Goal: Find specific page/section: Find specific page/section

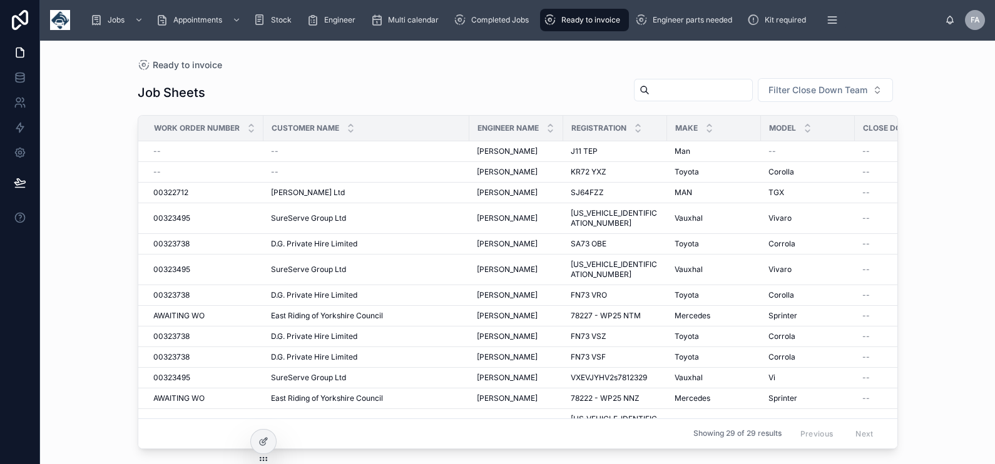
click at [671, 86] on input "text" at bounding box center [701, 90] width 103 height 18
type input "******"
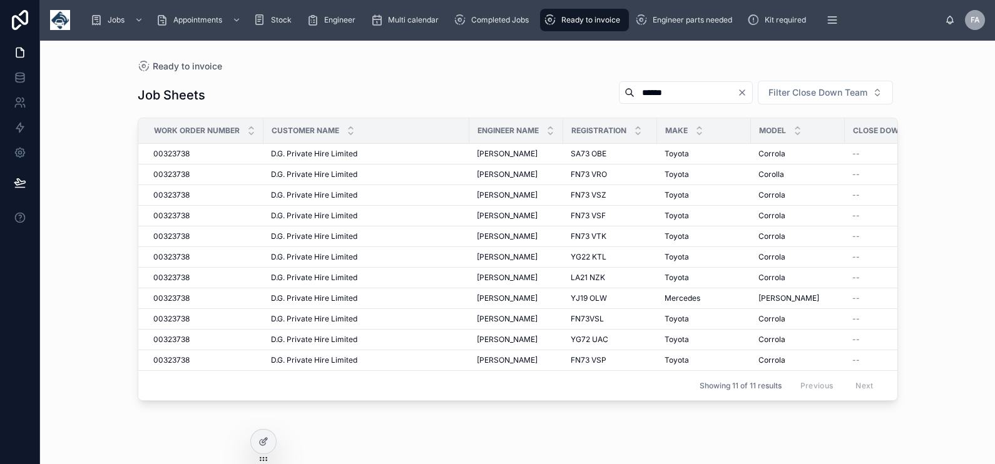
click at [962, 350] on div "Ready to invoice Job Sheets ****** Filter Close Down Team Work Order Number Cus…" at bounding box center [517, 252] width 955 height 424
